Goal: Communication & Community: Share content

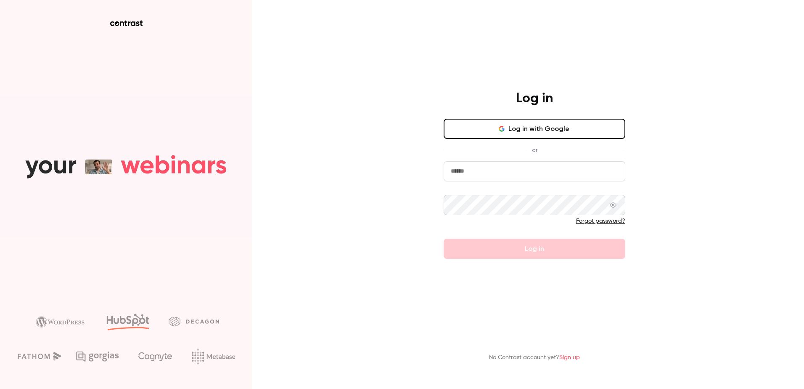
click at [502, 163] on div "Log in with Google or Forgot password? Log in" at bounding box center [535, 189] width 182 height 140
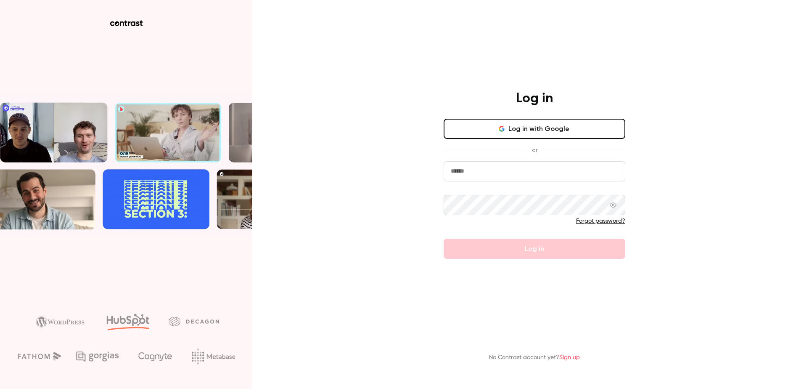
click at [498, 177] on input "email" at bounding box center [535, 171] width 182 height 20
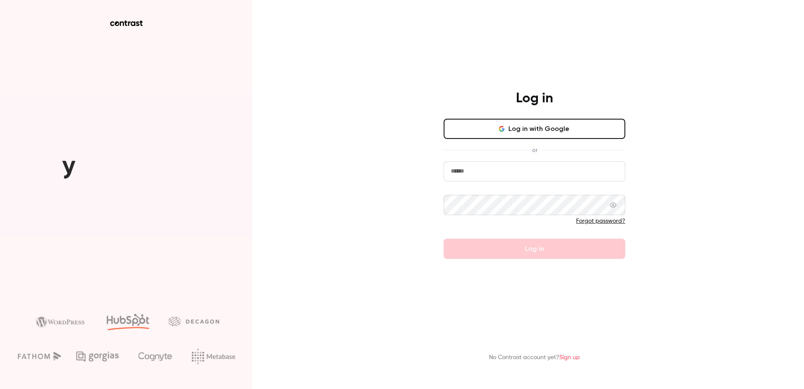
type input "**********"
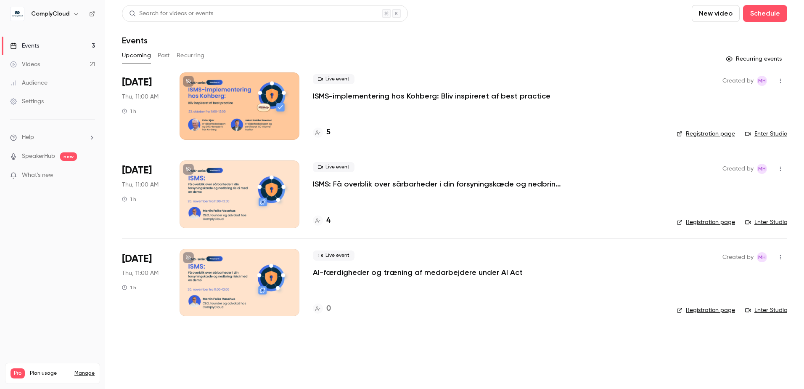
click at [165, 59] on button "Past" at bounding box center [164, 55] width 12 height 13
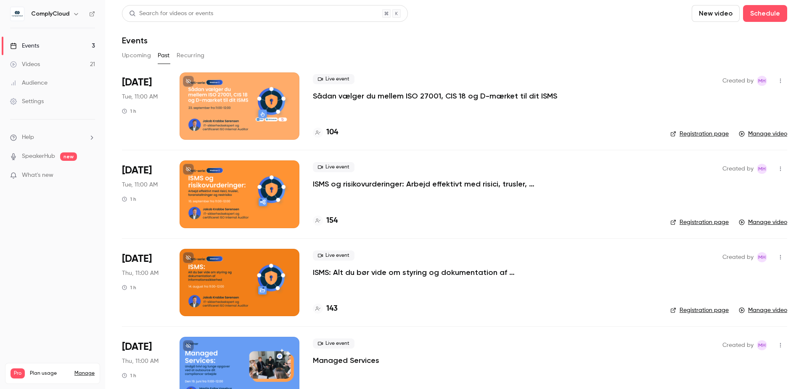
click at [377, 96] on p "Sådan vælger du mellem ISO 27001, CIS 18 og D-mærket til dit ISMS" at bounding box center [435, 96] width 244 height 10
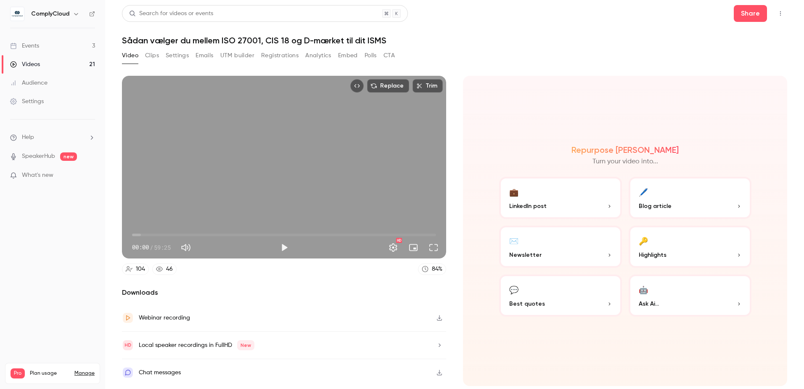
click at [180, 55] on button "Settings" at bounding box center [177, 55] width 23 height 13
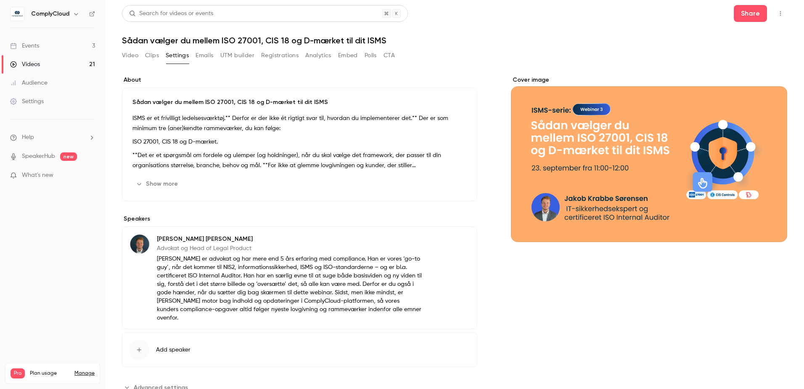
click at [195, 53] on div "Video Clips Settings Emails UTM builder Registrations Analytics Embed Polls CTA" at bounding box center [258, 55] width 273 height 13
drag, startPoint x: 206, startPoint y: 55, endPoint x: 225, endPoint y: 53, distance: 19.1
click at [207, 55] on button "Emails" at bounding box center [205, 55] width 18 height 13
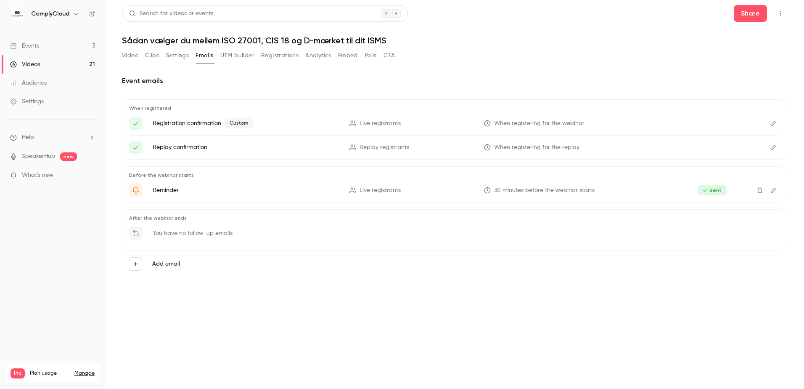
click at [151, 53] on button "Clips" at bounding box center [152, 55] width 14 height 13
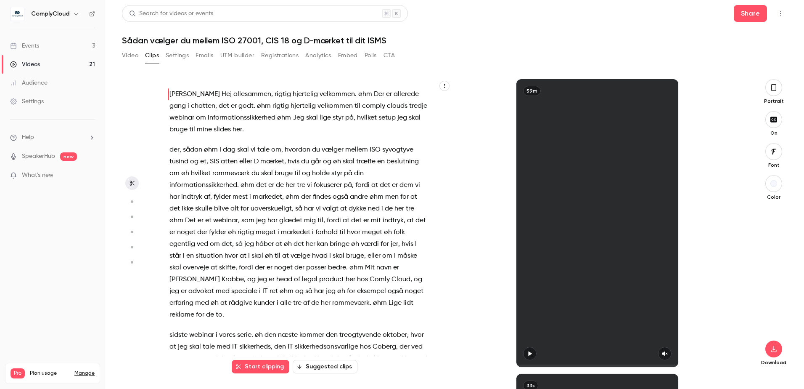
click at [394, 53] on button "CTA" at bounding box center [389, 55] width 11 height 13
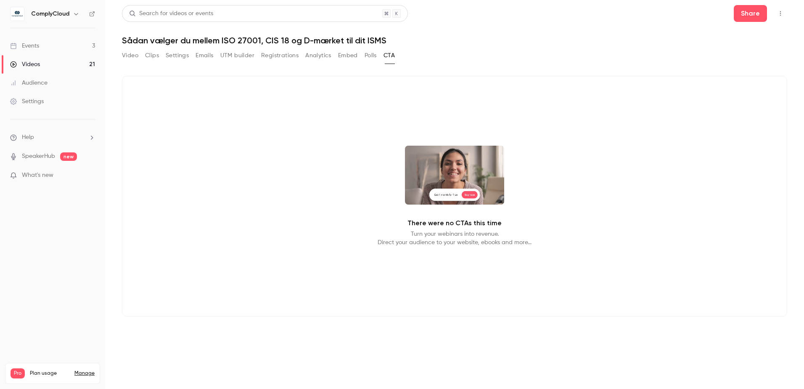
click at [357, 54] on button "Embed" at bounding box center [348, 55] width 20 height 13
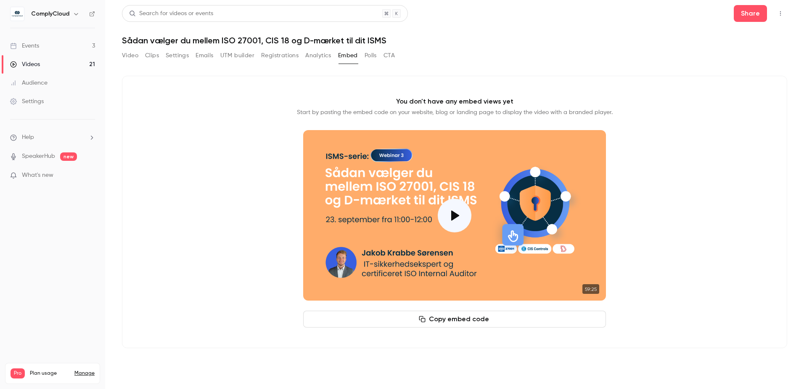
click at [136, 54] on button "Video" at bounding box center [130, 55] width 16 height 13
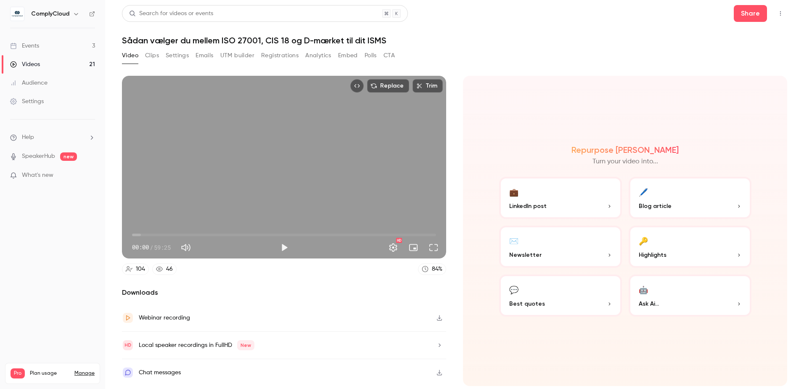
click at [278, 248] on div "00:00 00:00 / 59:25 HD" at bounding box center [284, 240] width 324 height 35
click at [281, 247] on button "Play" at bounding box center [284, 247] width 17 height 17
click at [280, 250] on button "Pause" at bounding box center [284, 247] width 17 height 17
type input "***"
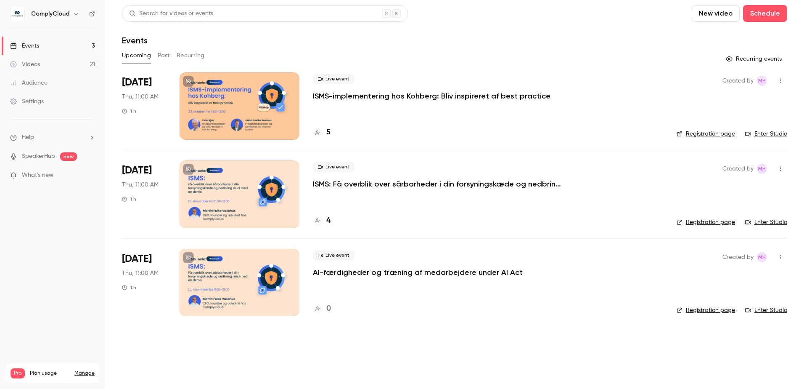
drag, startPoint x: 175, startPoint y: 52, endPoint x: 170, endPoint y: 56, distance: 6.1
click at [175, 52] on div "Upcoming Past Recurring" at bounding box center [454, 55] width 665 height 13
click at [168, 56] on button "Past" at bounding box center [164, 55] width 12 height 13
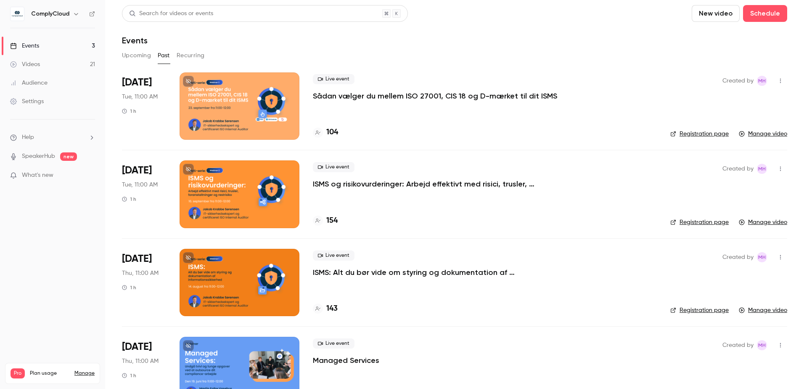
click at [482, 97] on p "Sådan vælger du mellem ISO 27001, CIS 18 og D-mærket til dit ISMS" at bounding box center [435, 96] width 244 height 10
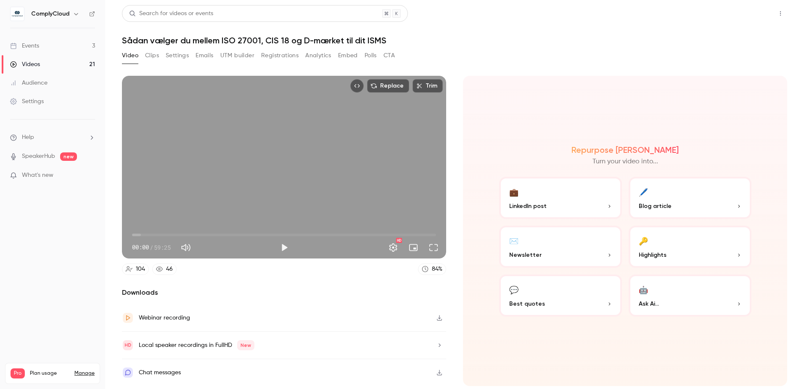
click at [756, 20] on button "Share" at bounding box center [750, 13] width 33 height 17
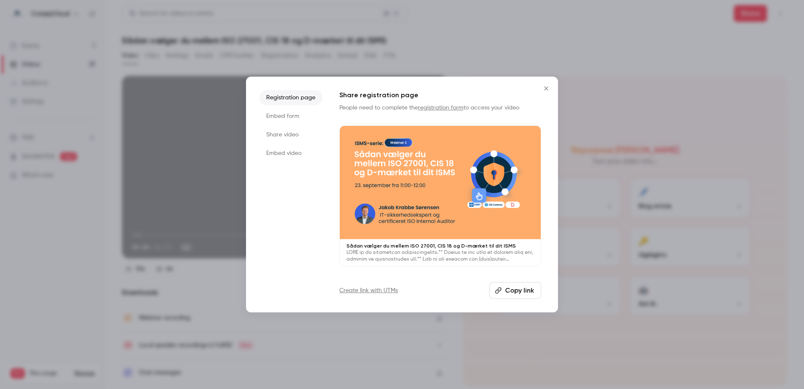
click at [291, 133] on li "Share video" at bounding box center [290, 134] width 63 height 15
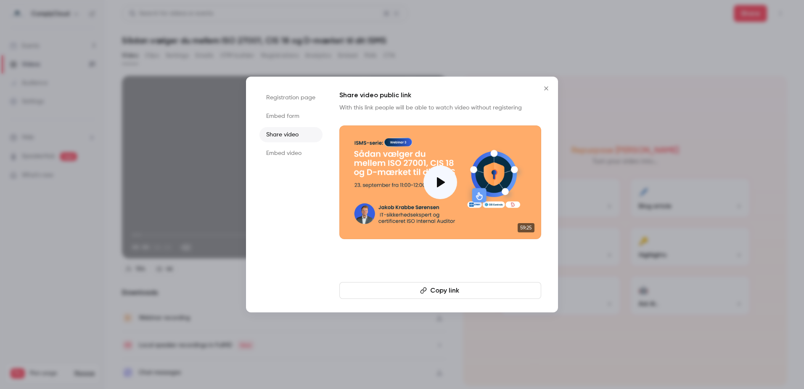
click at [414, 282] on button "Copy link" at bounding box center [440, 290] width 202 height 17
